Goal: Task Accomplishment & Management: Use online tool/utility

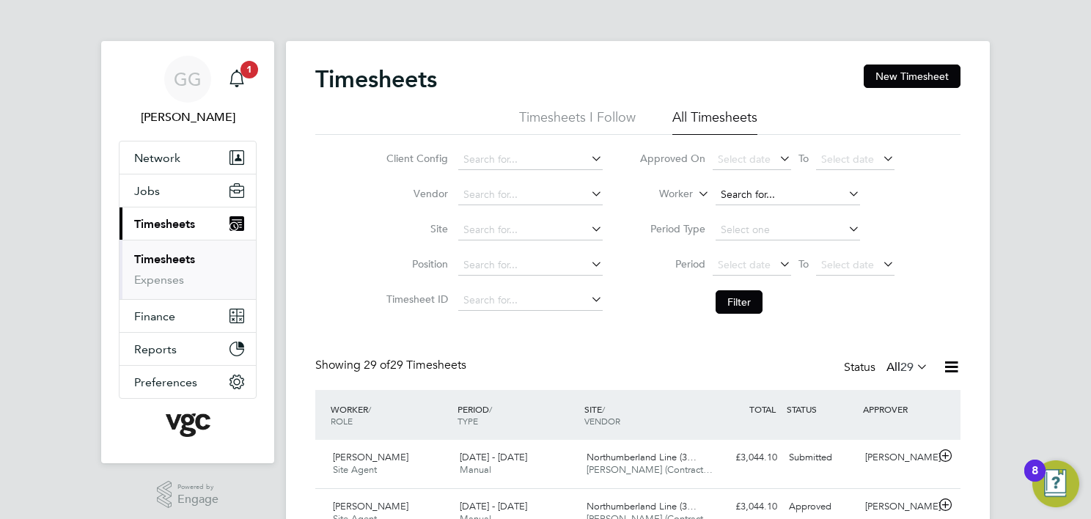
click at [749, 197] on input at bounding box center [788, 195] width 144 height 21
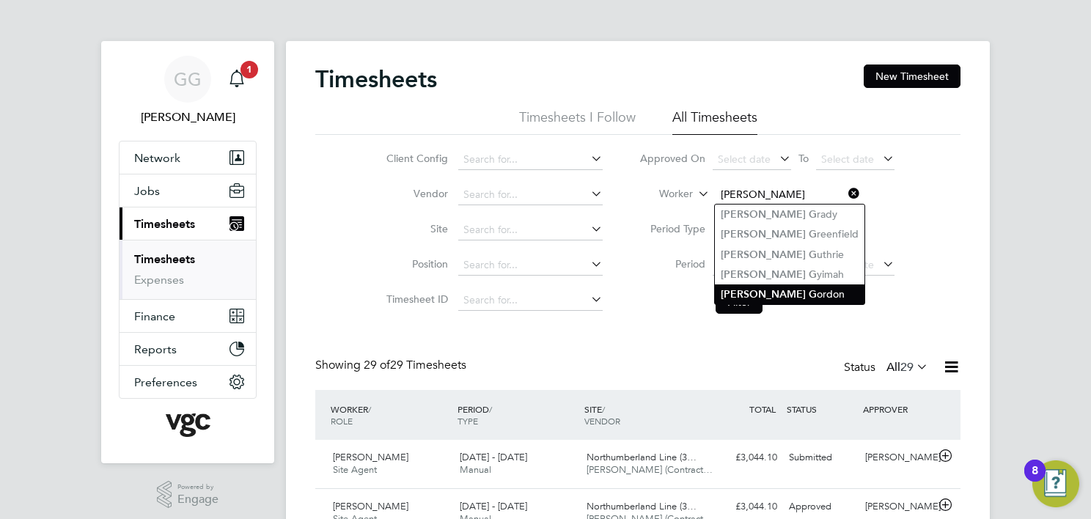
click at [804, 292] on li "[PERSON_NAME]" at bounding box center [790, 295] width 150 height 20
type input "[PERSON_NAME]"
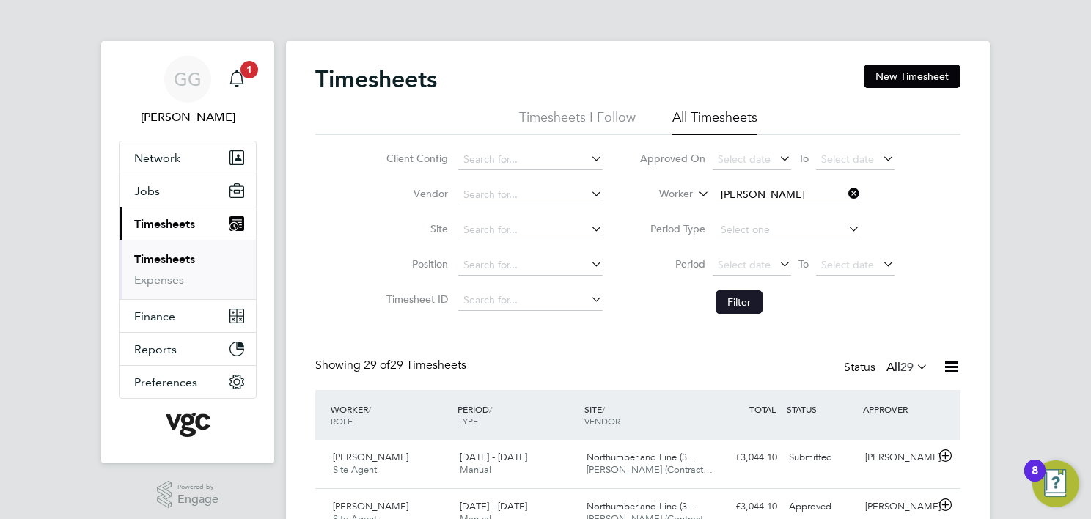
click at [745, 308] on button "Filter" at bounding box center [739, 301] width 47 height 23
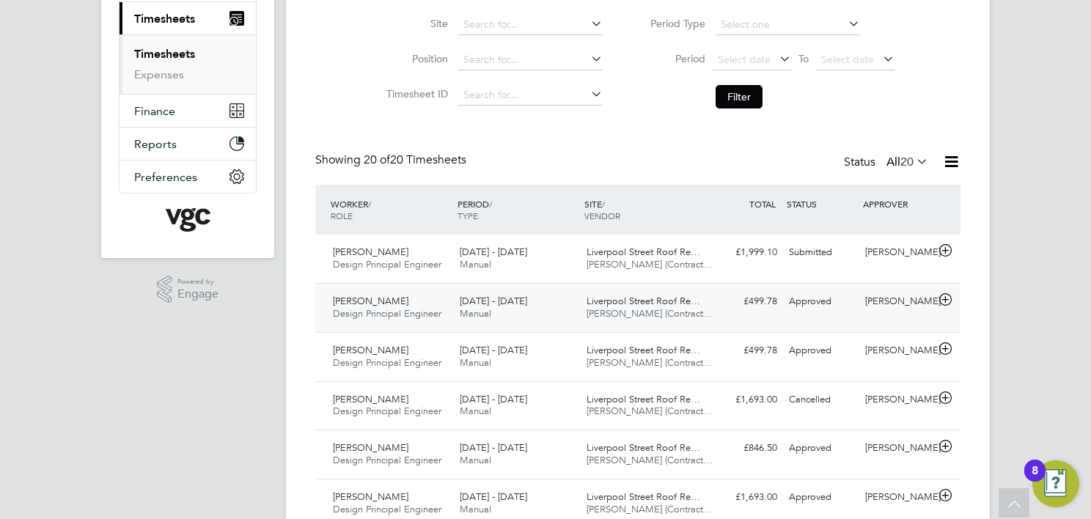
click at [561, 326] on div "[DATE] - [DATE] Manual" at bounding box center [517, 308] width 127 height 37
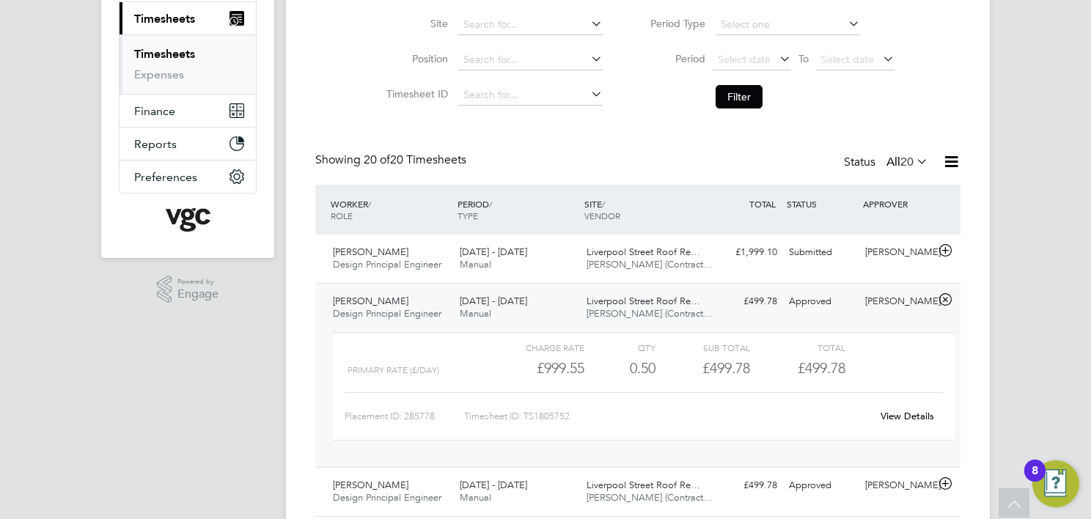
click at [551, 311] on div "[DATE] - [DATE] Manual" at bounding box center [517, 308] width 127 height 37
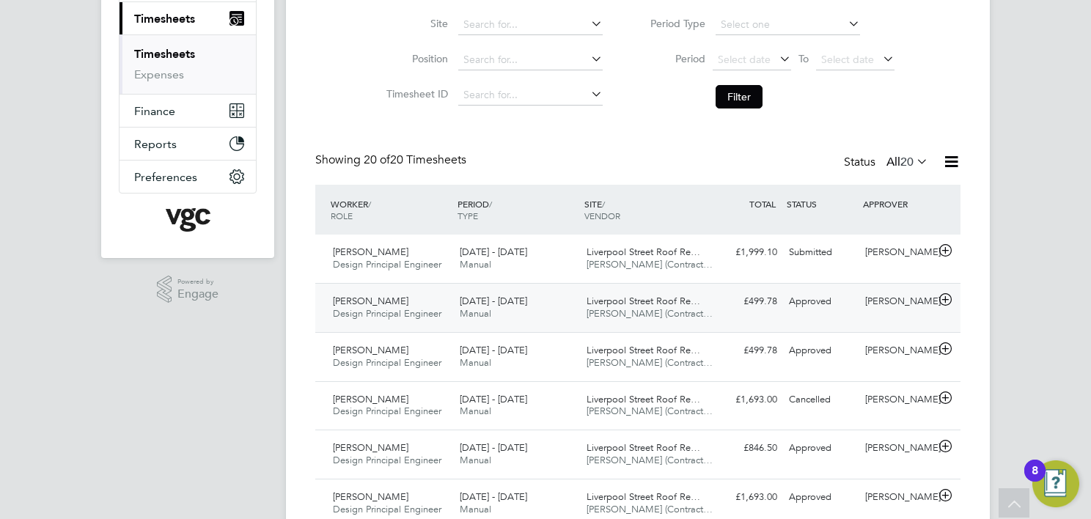
click at [551, 311] on div "[DATE] - [DATE] Manual" at bounding box center [517, 308] width 127 height 37
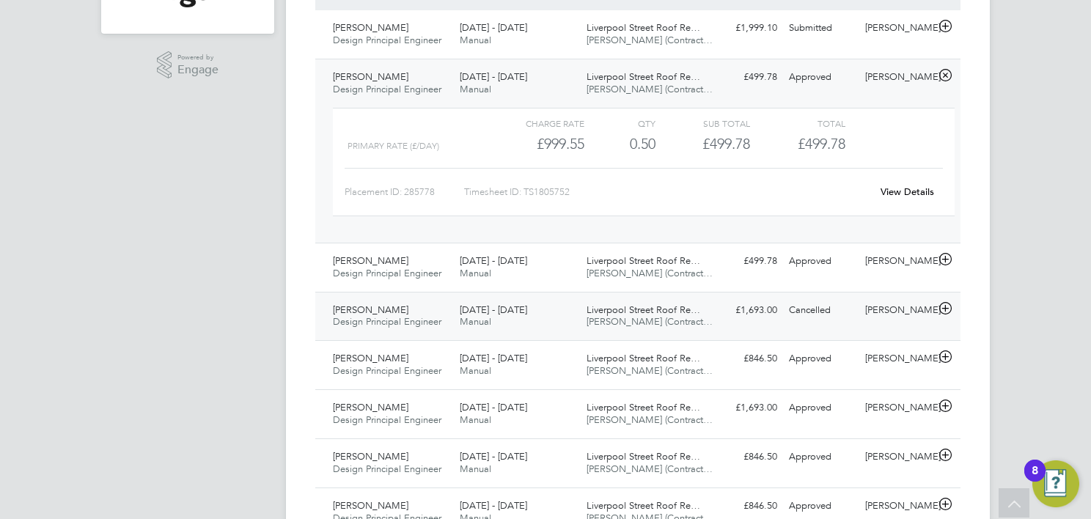
scroll to position [367, 0]
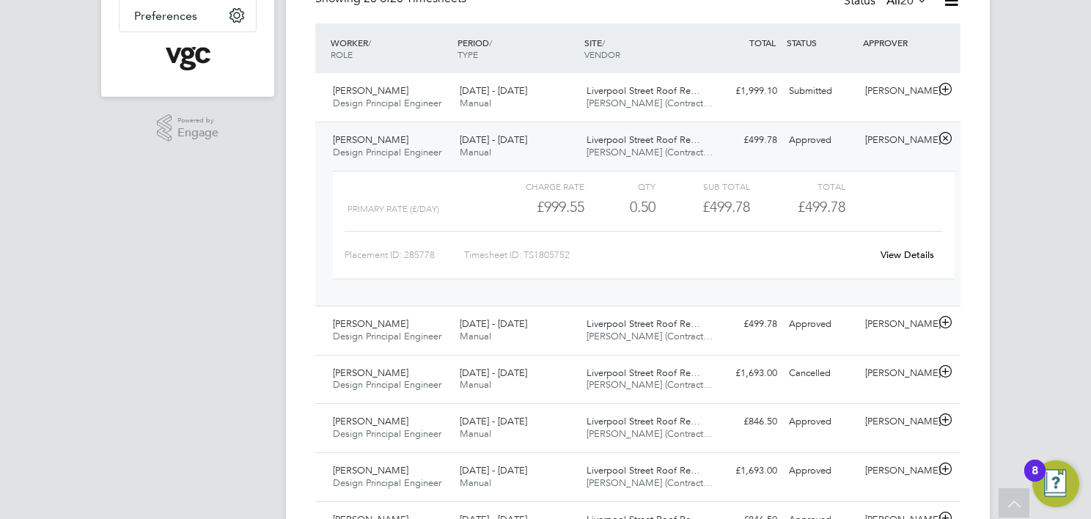
click at [898, 252] on link "View Details" at bounding box center [908, 255] width 54 height 12
click at [911, 149] on div "[PERSON_NAME]" at bounding box center [897, 140] width 76 height 24
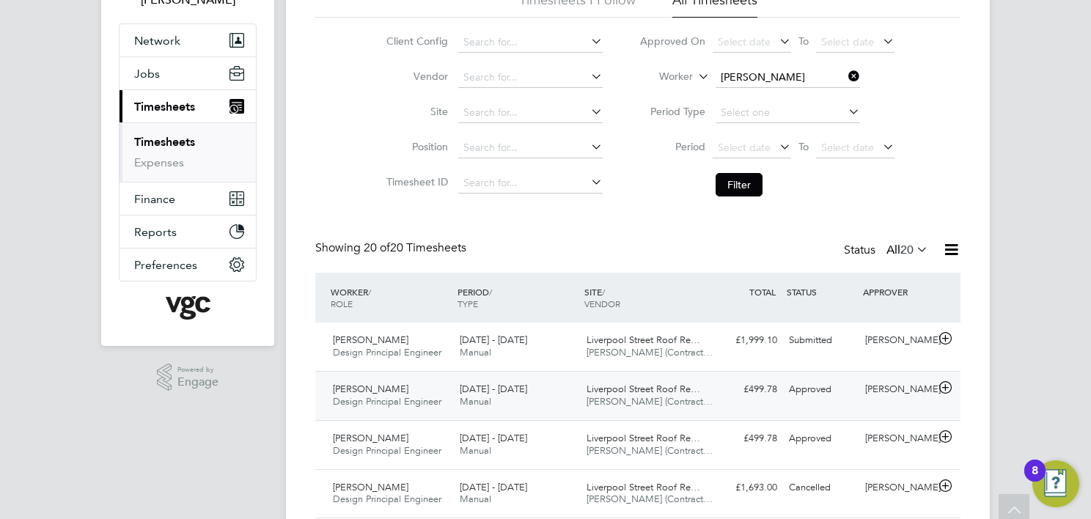
scroll to position [0, 0]
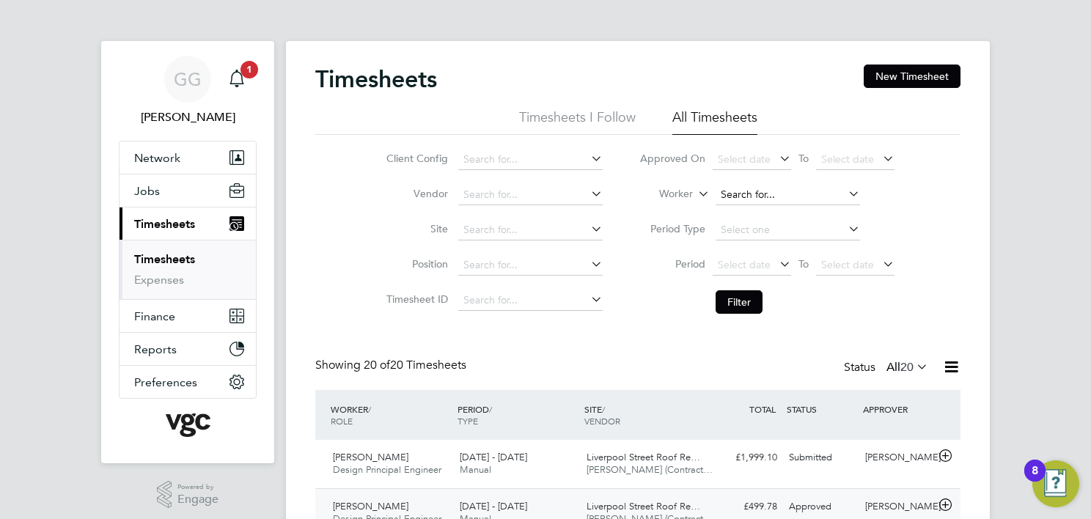
drag, startPoint x: 754, startPoint y: 194, endPoint x: 761, endPoint y: 196, distance: 7.5
click at [754, 194] on input at bounding box center [788, 195] width 144 height 21
click at [753, 215] on li "[PERSON_NAME]" at bounding box center [787, 215] width 145 height 20
type input "[PERSON_NAME]"
click at [736, 299] on button "Filter" at bounding box center [739, 301] width 47 height 23
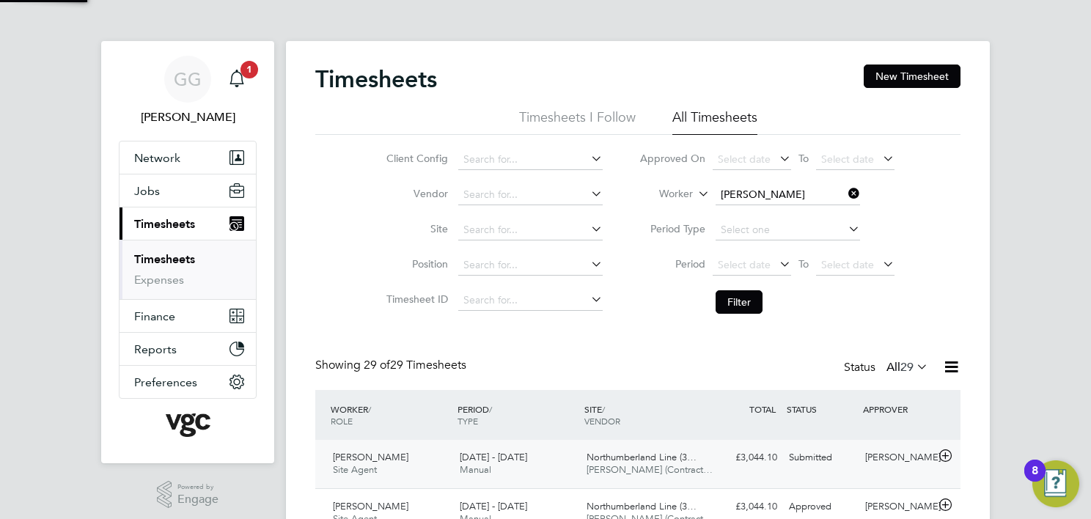
scroll to position [37, 128]
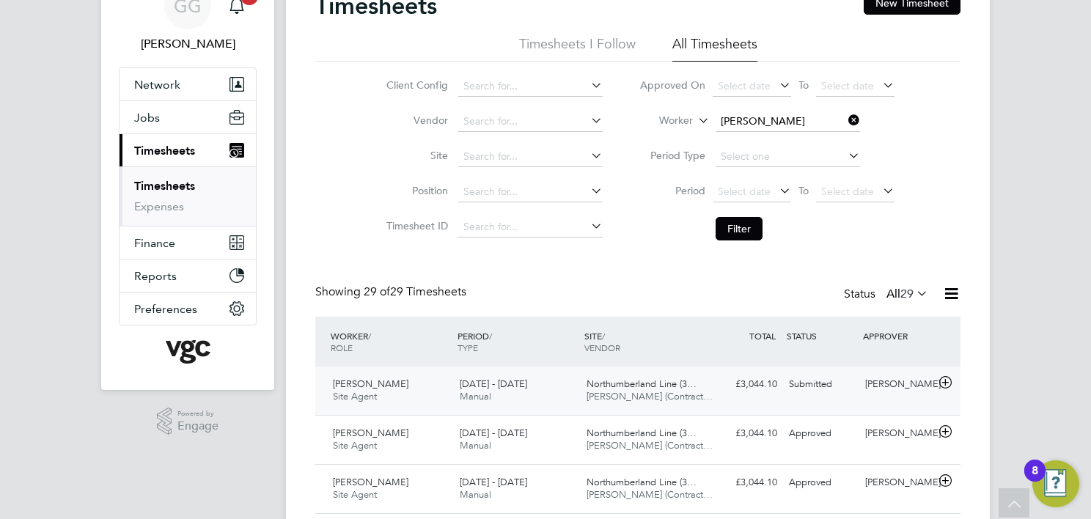
click at [772, 386] on div "£3,044.10 Submitted" at bounding box center [745, 385] width 76 height 24
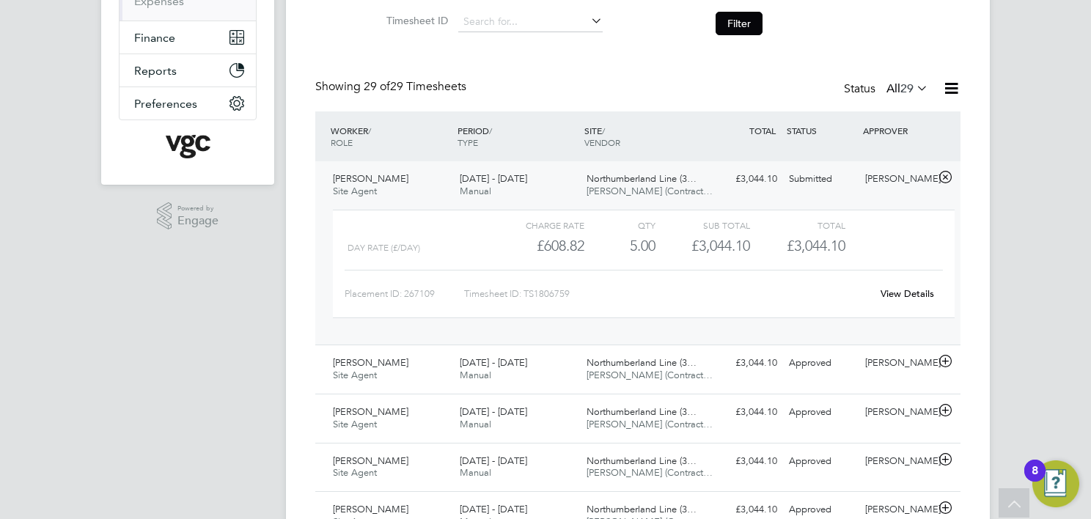
scroll to position [280, 0]
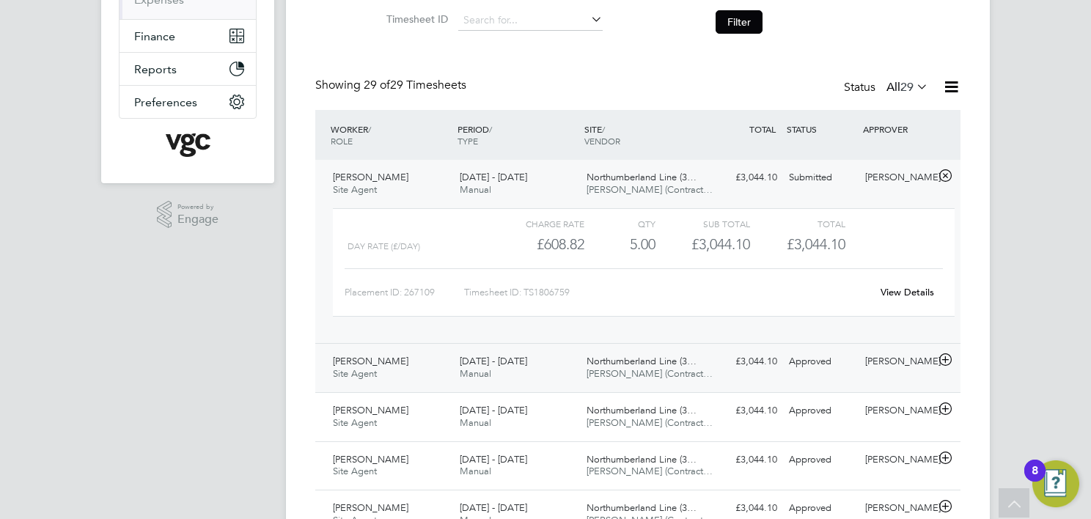
click at [541, 356] on div "[DATE] - [DATE] Manual" at bounding box center [517, 368] width 127 height 37
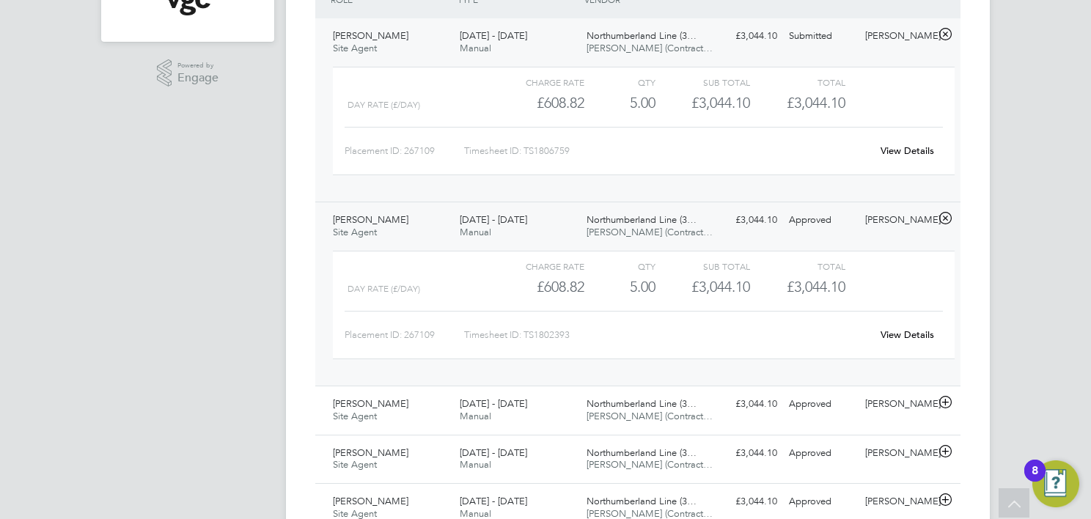
scroll to position [427, 0]
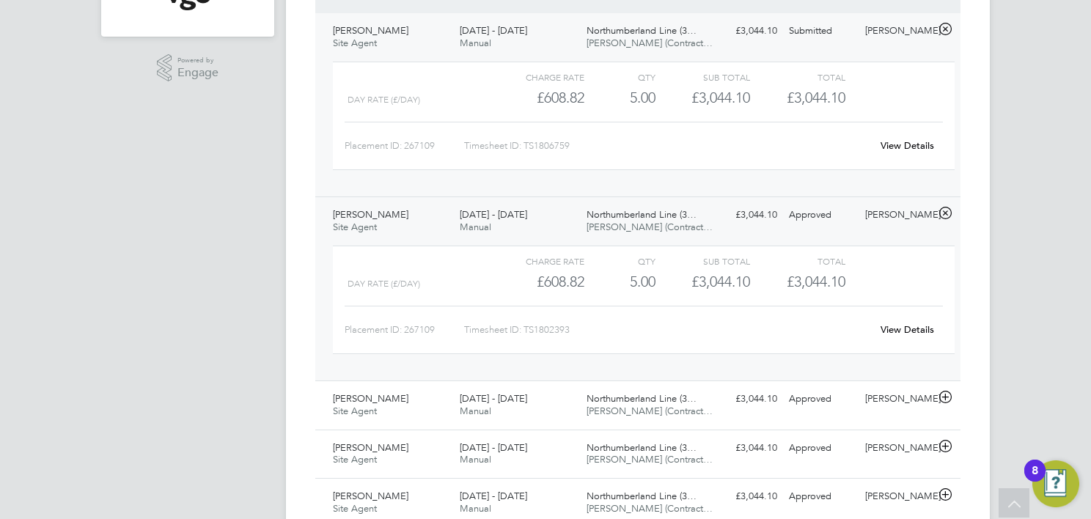
click at [943, 340] on div "Charge rate QTY Sub Total Total Day rate (£/day) £608.82 5 5.00 5 £3,044.10 £3,…" at bounding box center [644, 300] width 622 height 109
click at [902, 331] on link "View Details" at bounding box center [908, 329] width 54 height 12
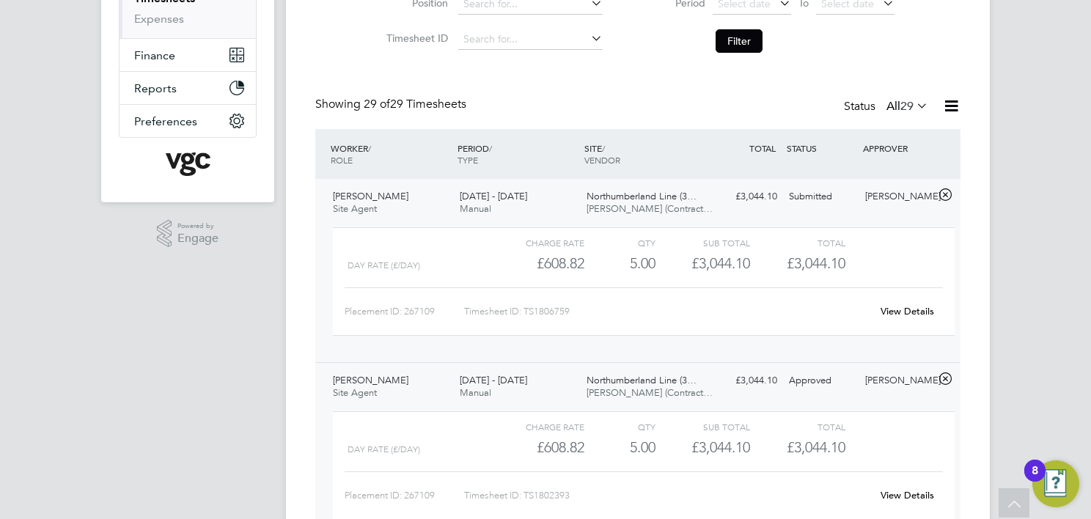
scroll to position [207, 0]
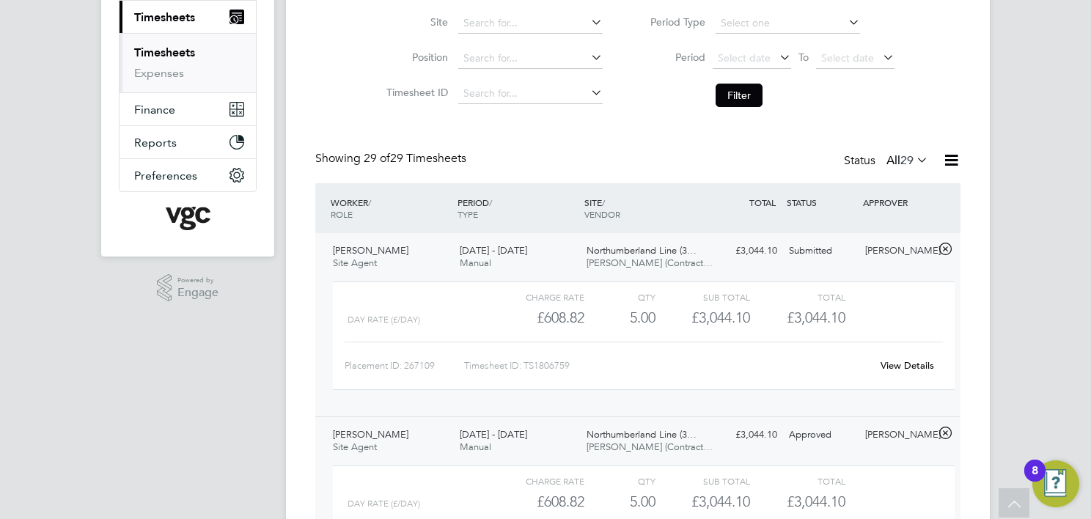
click at [457, 252] on div "[DATE] - [DATE] Manual" at bounding box center [517, 257] width 127 height 37
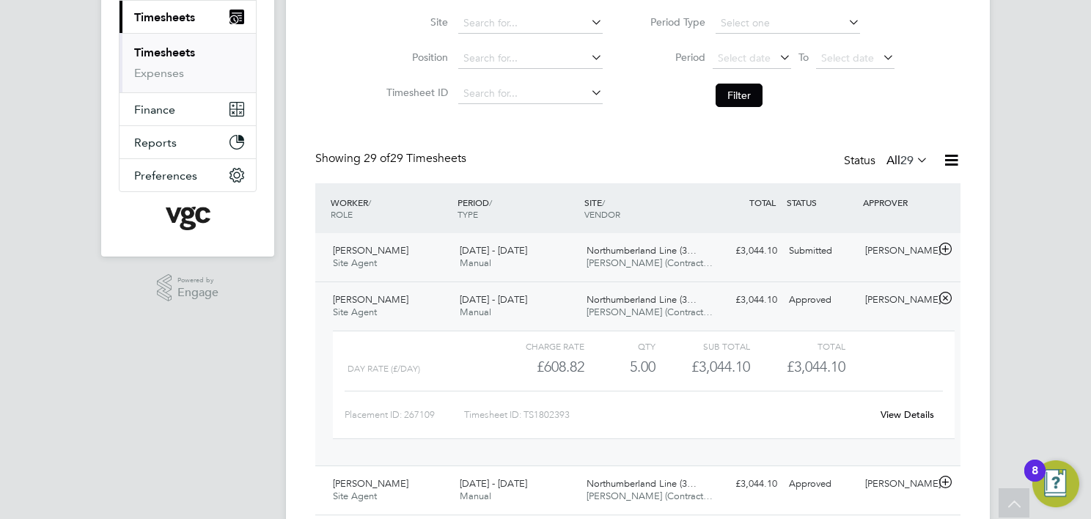
click at [737, 262] on div "£3,044.10 Submitted" at bounding box center [745, 251] width 76 height 24
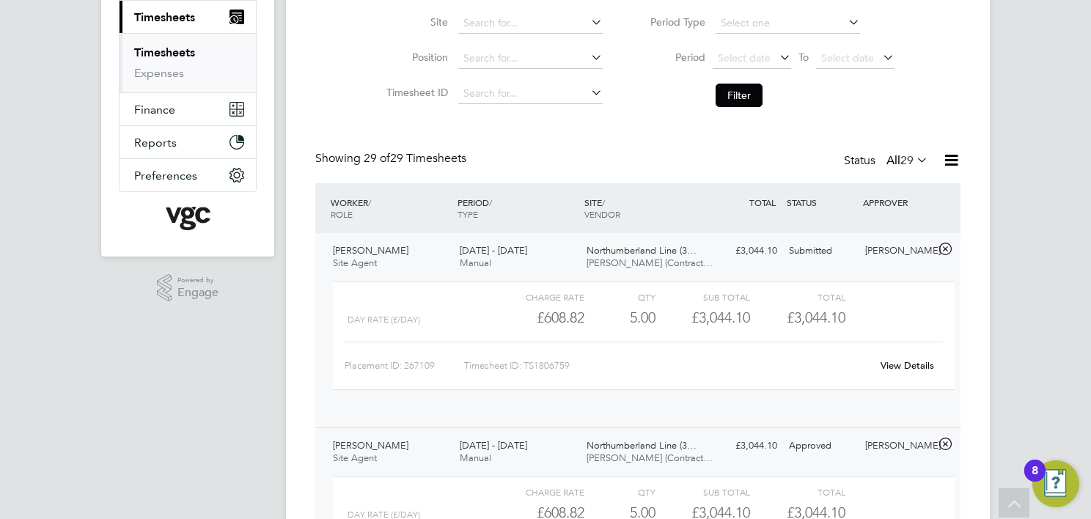
scroll to position [24, 142]
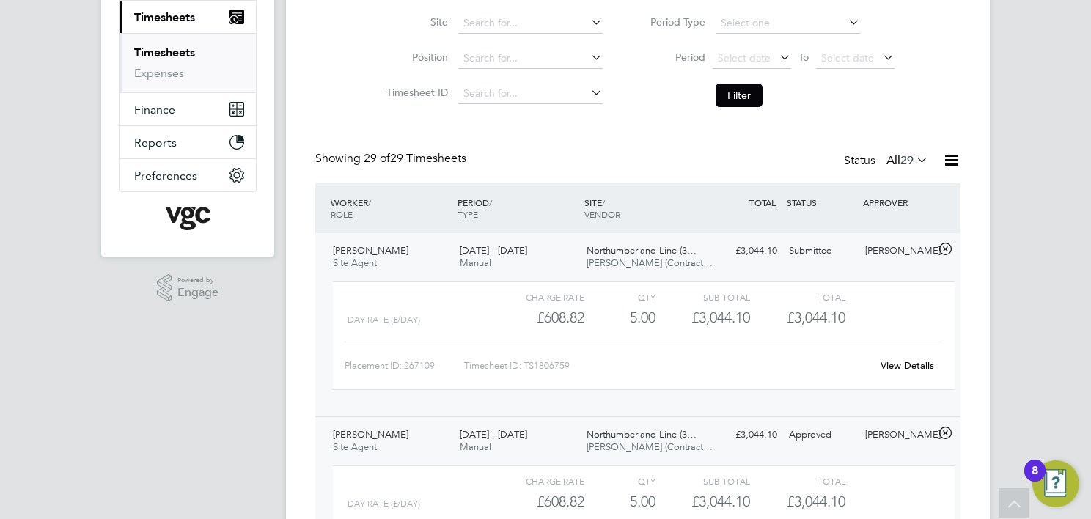
click at [904, 367] on link "View Details" at bounding box center [908, 365] width 54 height 12
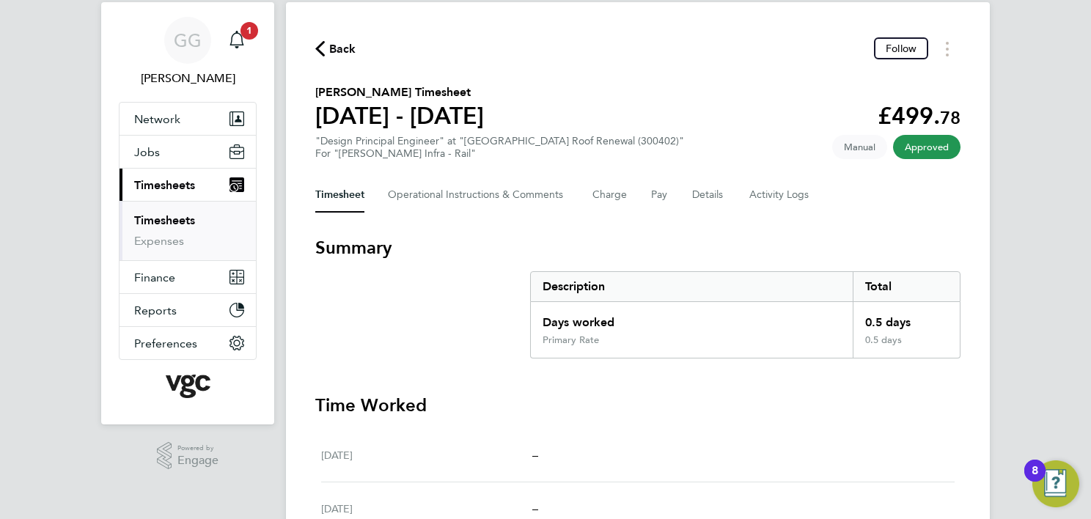
scroll to position [73, 0]
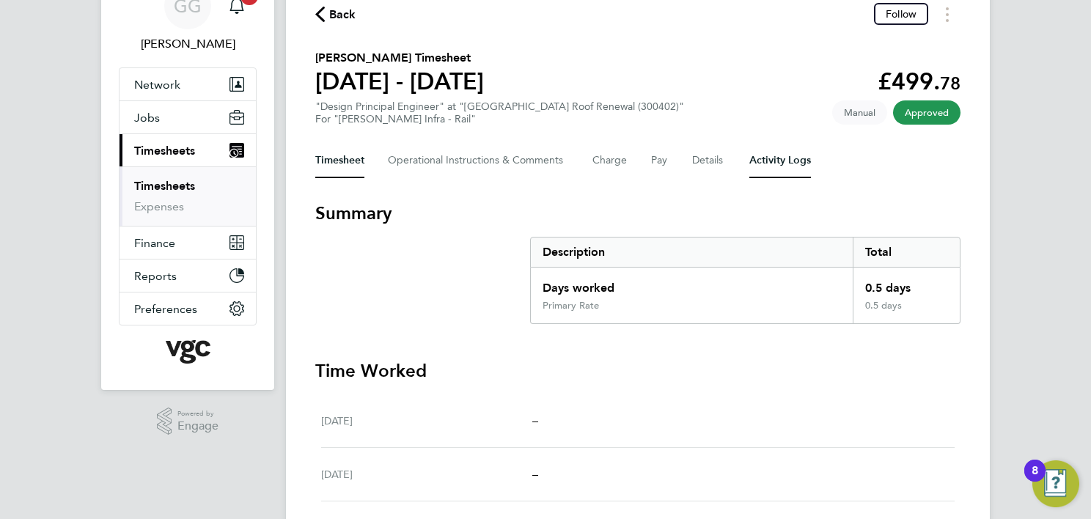
click at [788, 161] on Logs-tab "Activity Logs" at bounding box center [780, 160] width 62 height 35
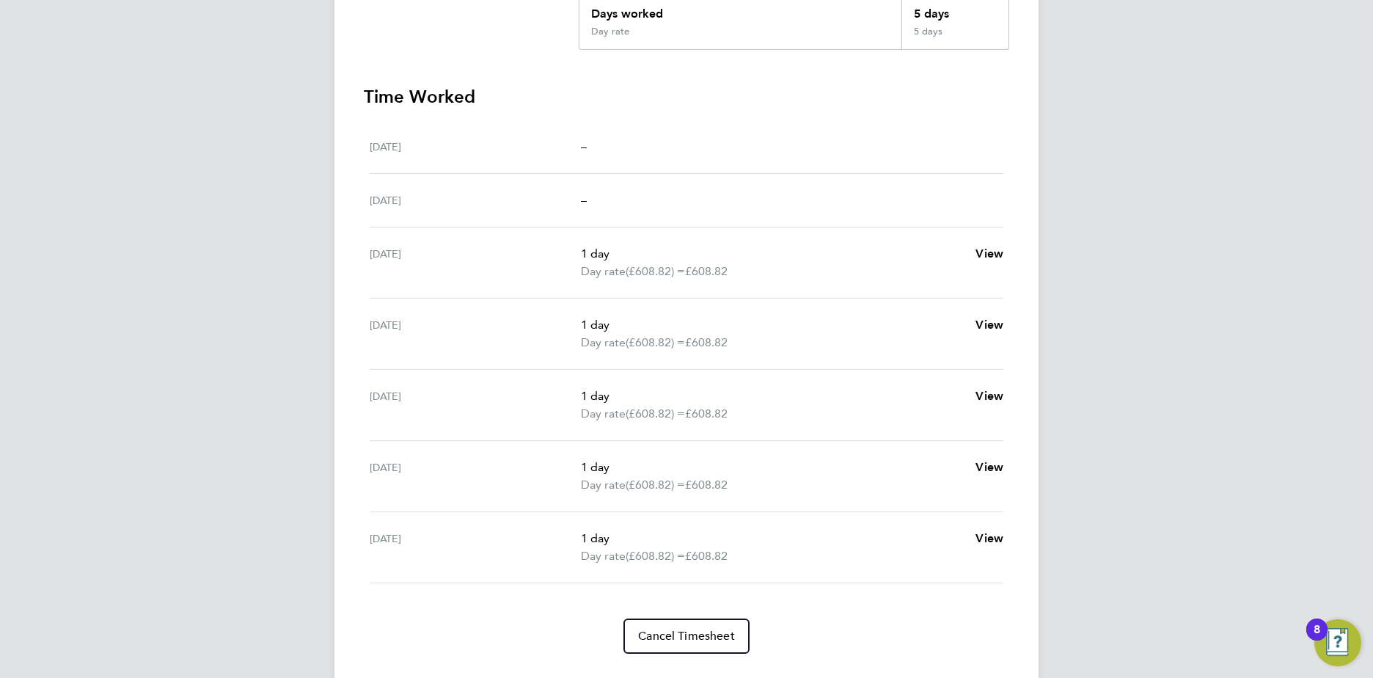
scroll to position [293, 0]
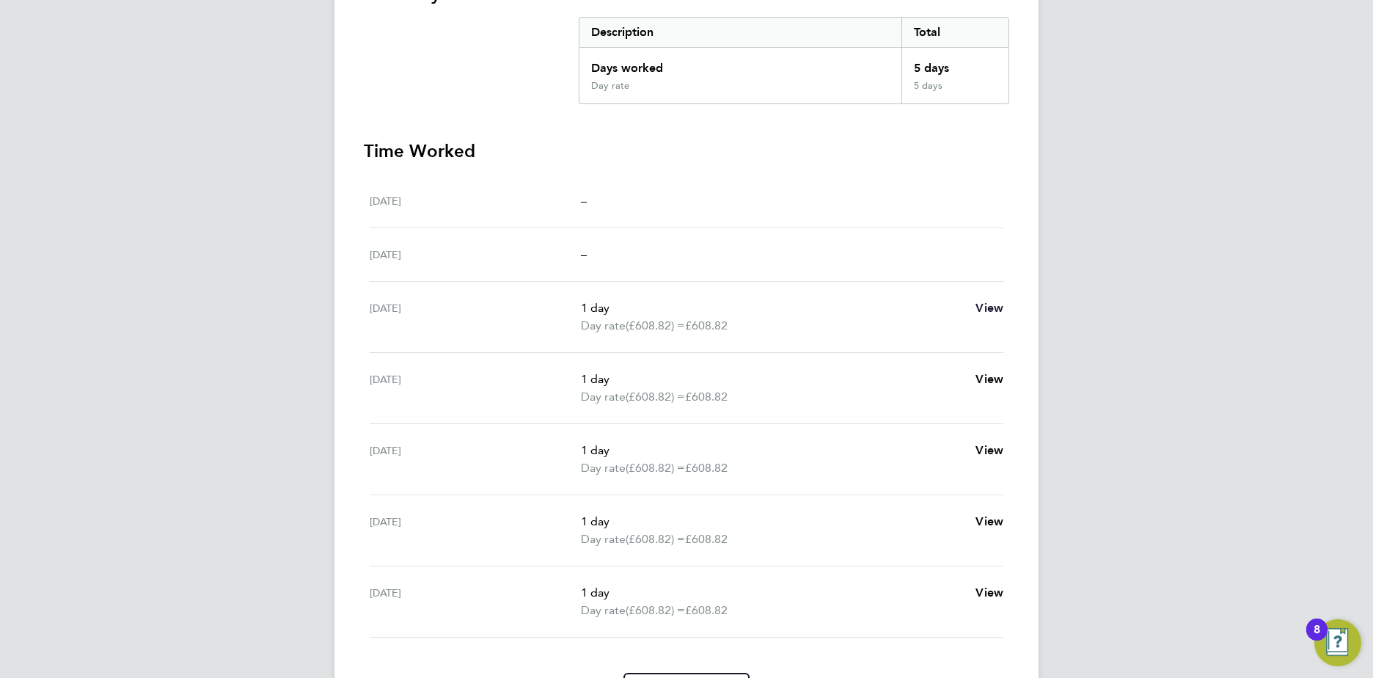
click at [990, 311] on span "View" at bounding box center [989, 308] width 28 height 14
select select "1"
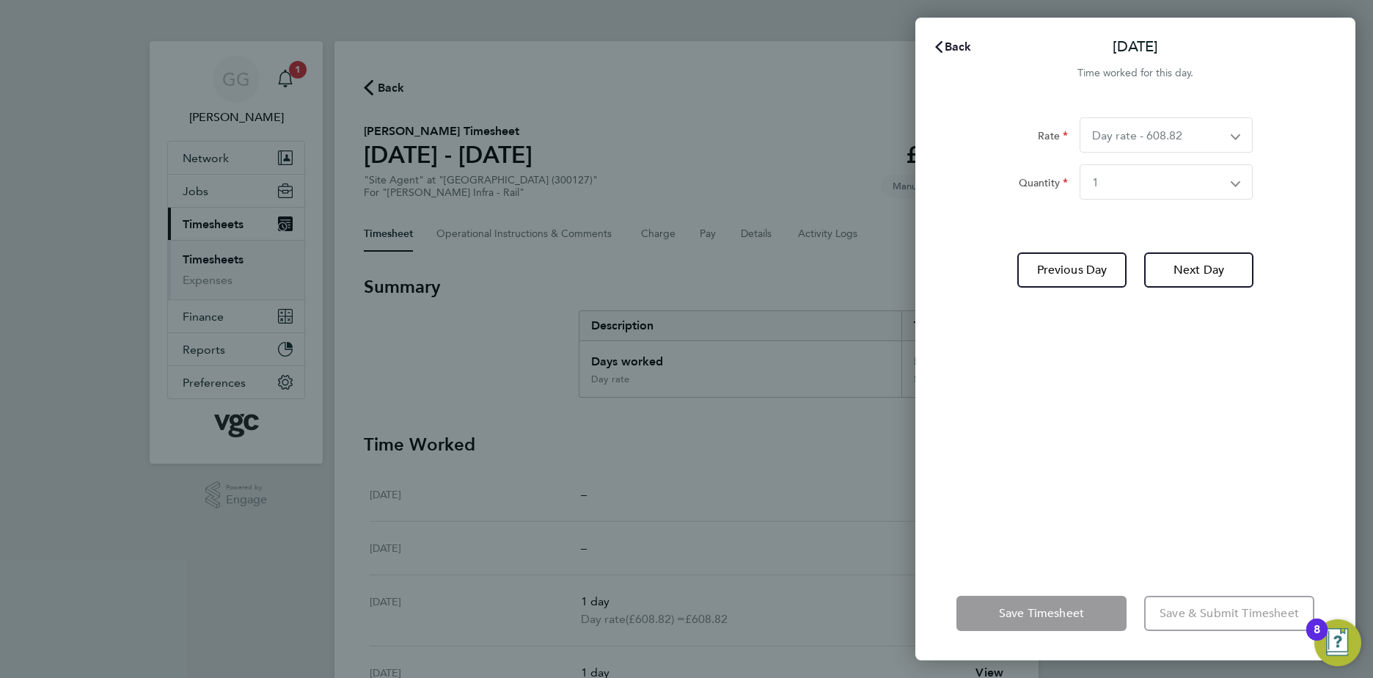
click at [950, 50] on span "Back" at bounding box center [957, 47] width 27 height 14
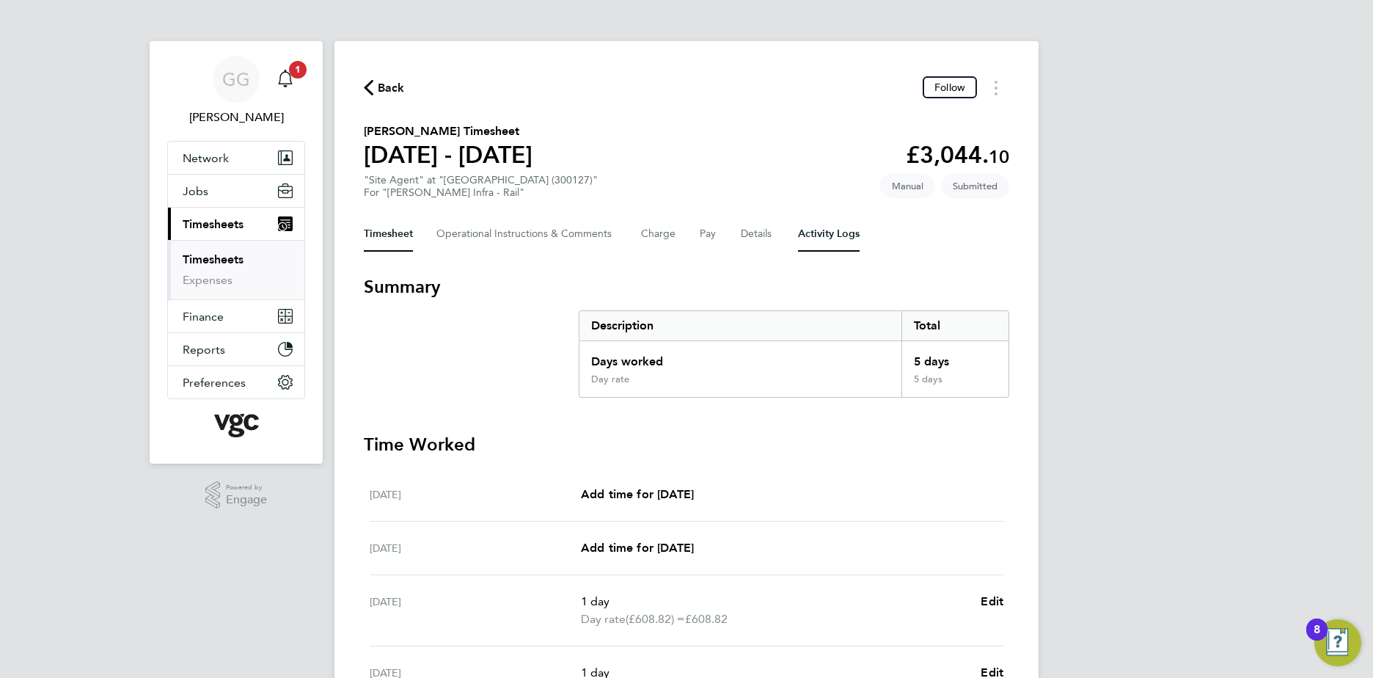
click at [820, 234] on Logs-tab "Activity Logs" at bounding box center [829, 233] width 62 height 35
